Goal: Information Seeking & Learning: Understand process/instructions

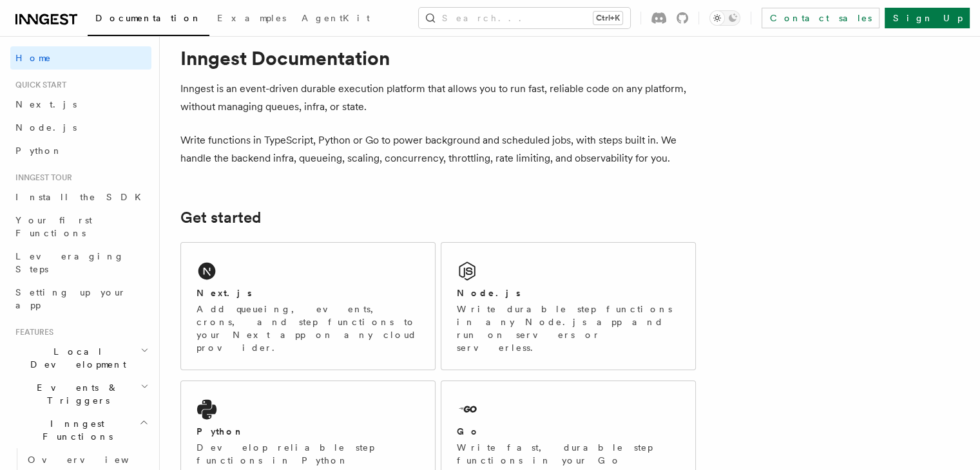
scroll to position [52, 0]
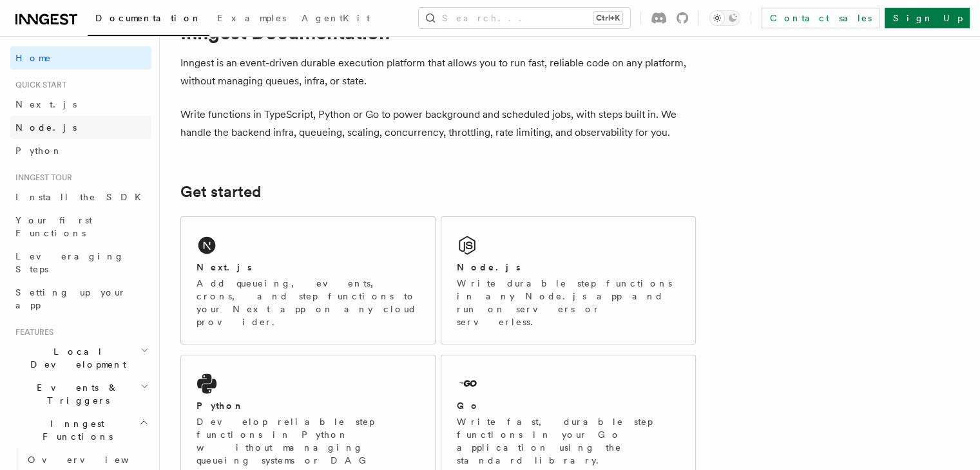
click at [46, 132] on span "Node.js" at bounding box center [45, 127] width 61 height 10
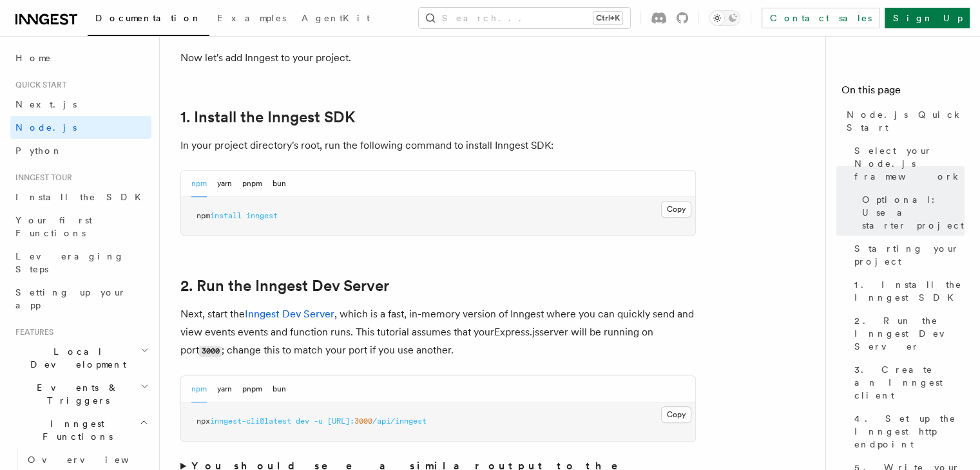
scroll to position [844, 0]
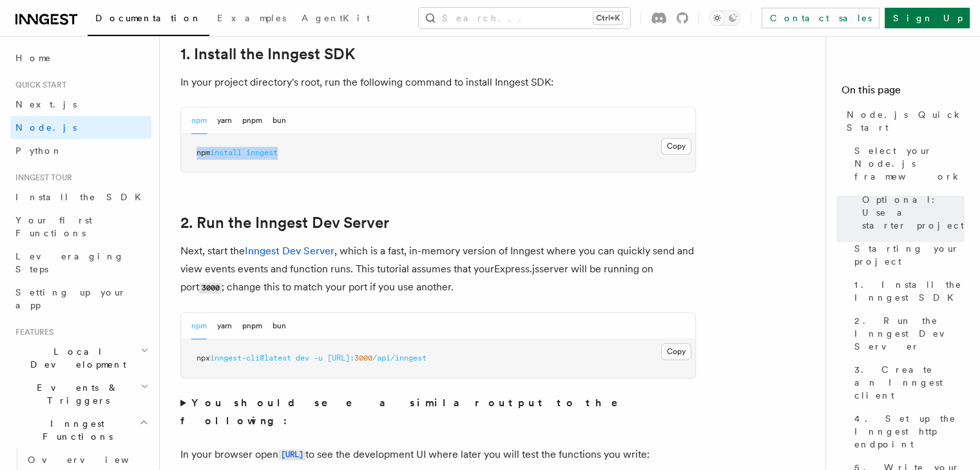
drag, startPoint x: 196, startPoint y: 154, endPoint x: 347, endPoint y: 158, distance: 150.8
click at [347, 158] on pre "npm install inngest" at bounding box center [438, 153] width 514 height 39
copy span "npm install inngest"
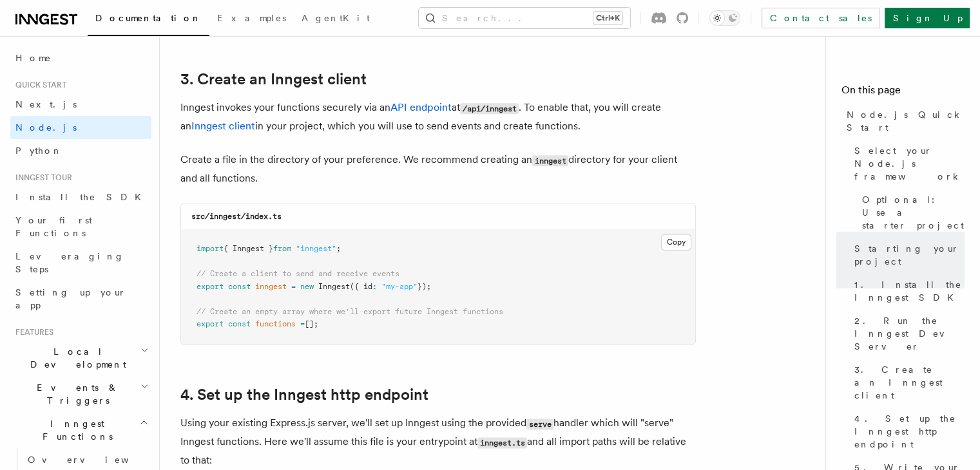
scroll to position [1584, 0]
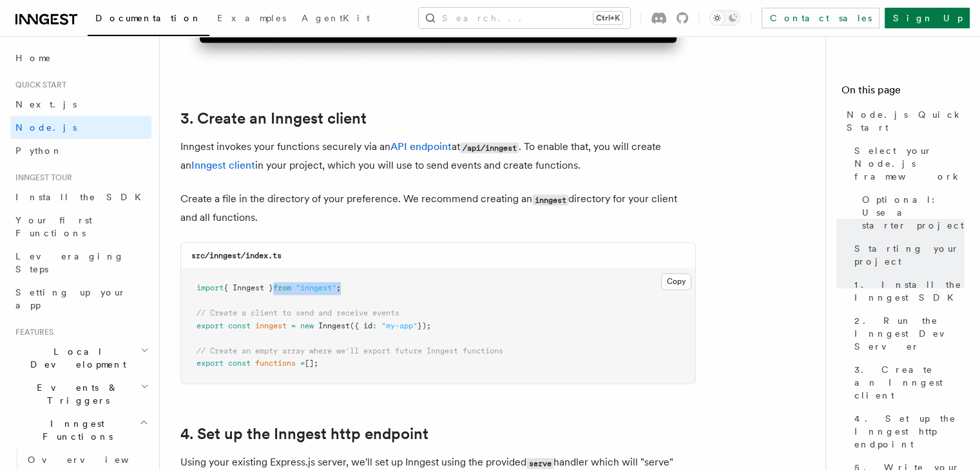
drag, startPoint x: 366, startPoint y: 292, endPoint x: 284, endPoint y: 288, distance: 82.6
click at [284, 288] on pre "import { Inngest } from "inngest" ; // Create a client to send and receive even…" at bounding box center [438, 326] width 514 height 114
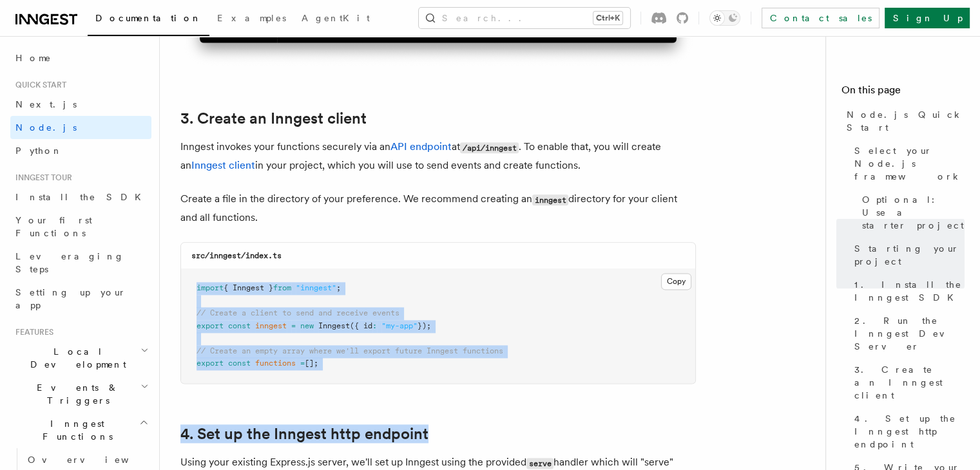
drag, startPoint x: 192, startPoint y: 288, endPoint x: 435, endPoint y: 413, distance: 273.9
click at [189, 282] on pre "import { Inngest } from "inngest" ; // Create a client to send and receive even…" at bounding box center [438, 326] width 514 height 114
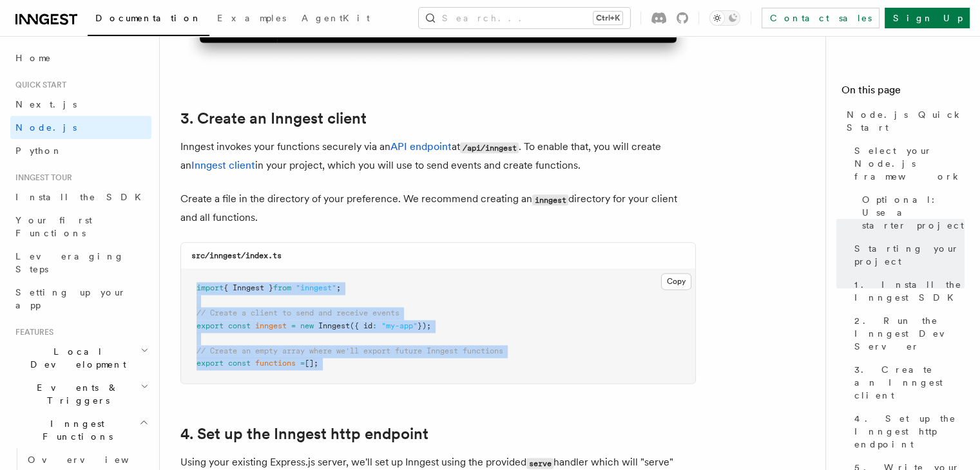
drag, startPoint x: 189, startPoint y: 282, endPoint x: 339, endPoint y: 366, distance: 172.2
click at [339, 366] on pre "import { Inngest } from "inngest" ; // Create a client to send and receive even…" at bounding box center [438, 326] width 514 height 114
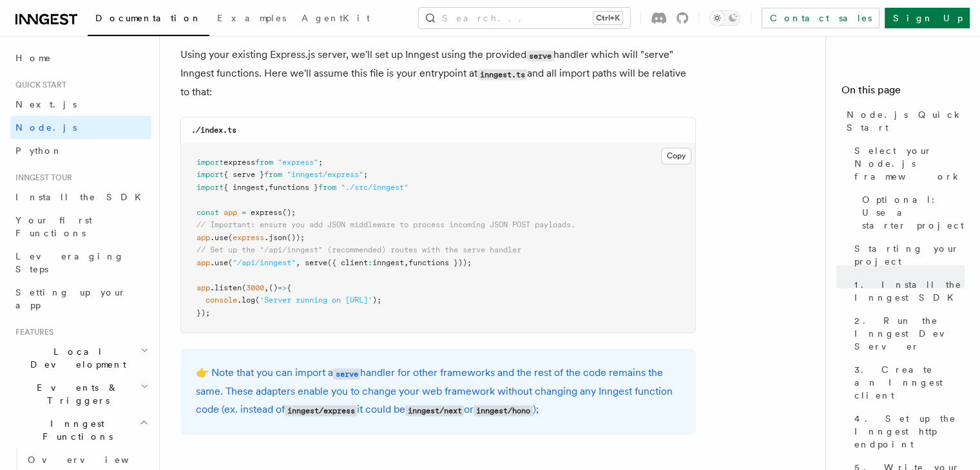
scroll to position [1991, 0]
drag, startPoint x: 196, startPoint y: 191, endPoint x: 422, endPoint y: 196, distance: 226.1
click at [422, 196] on pre "import express from "express" ; import { serve } from "inngest/express" ; impor…" at bounding box center [438, 238] width 514 height 189
click at [309, 265] on span "serve" at bounding box center [316, 262] width 23 height 9
click at [305, 266] on span at bounding box center [302, 262] width 5 height 9
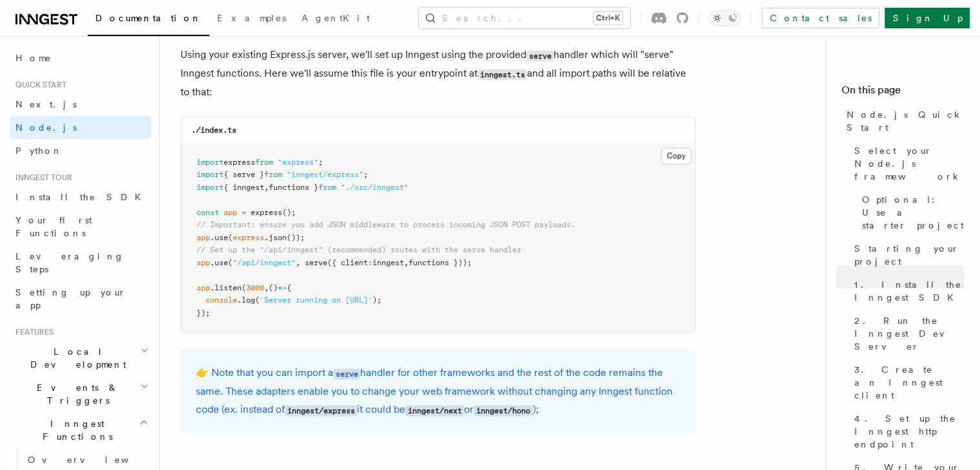
drag, startPoint x: 307, startPoint y: 266, endPoint x: 485, endPoint y: 262, distance: 178.4
click at [471, 262] on span "app .use ( "/api/inngest" , serve ({ client : inngest , functions }));" at bounding box center [333, 262] width 275 height 9
copy span "serve ({ client : inngest , functions }));"
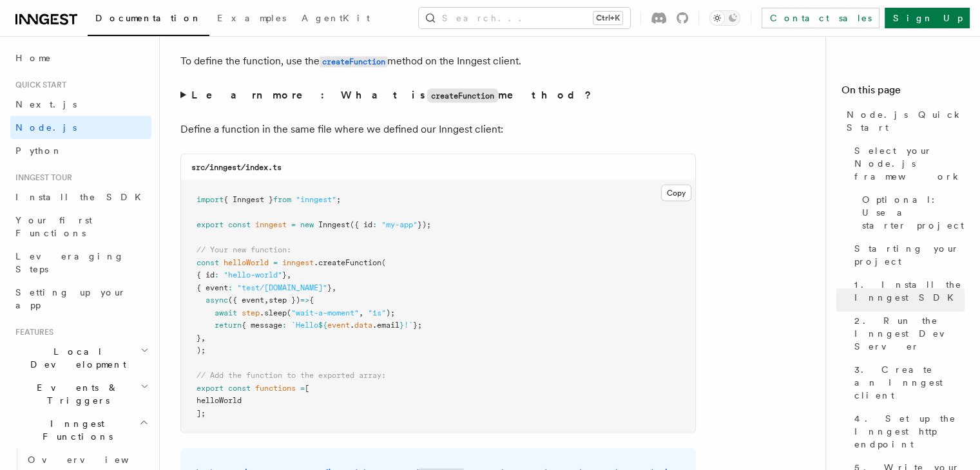
scroll to position [2498, 0]
